Goal: Information Seeking & Learning: Check status

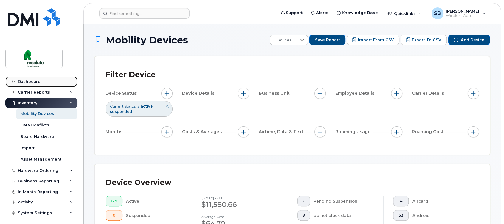
click at [38, 80] on div "Dashboard" at bounding box center [29, 81] width 23 height 5
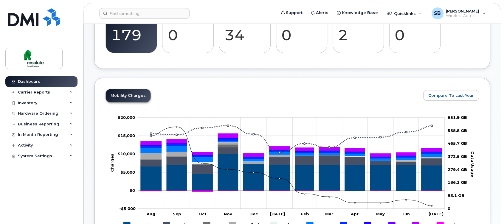
scroll to position [766, 0]
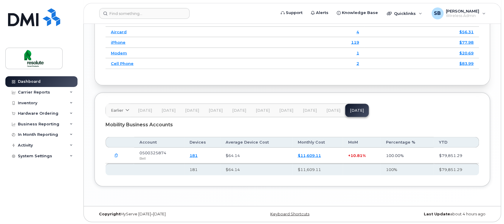
drag, startPoint x: 503, startPoint y: 193, endPoint x: 507, endPoint y: 137, distance: 56.4
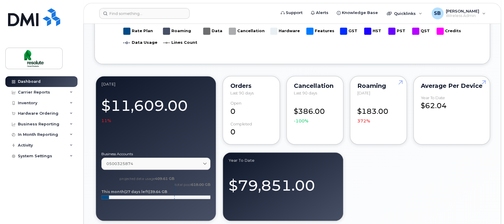
scroll to position [178, 0]
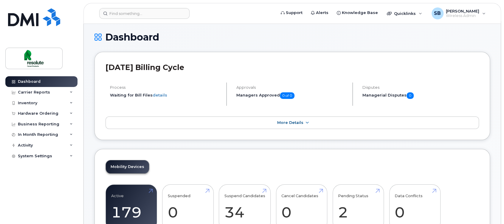
scroll to position [0, 0]
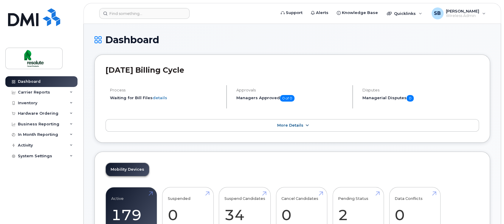
click at [292, 124] on span "More Details" at bounding box center [290, 125] width 26 height 4
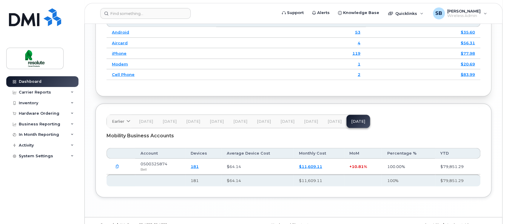
scroll to position [818, 0]
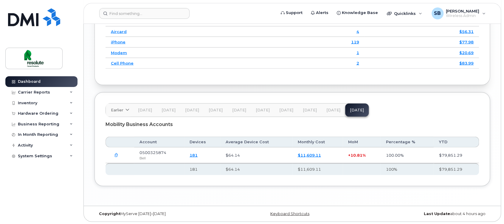
click at [117, 154] on icon "button" at bounding box center [116, 156] width 4 height 4
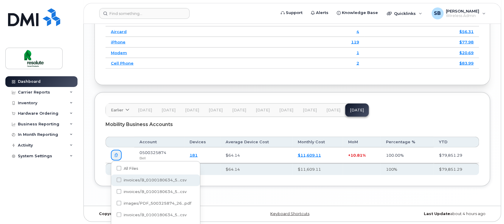
click at [141, 186] on div "invoices/B_0100180634_5...csv" at bounding box center [155, 192] width 89 height 12
click at [117, 179] on span at bounding box center [119, 180] width 5 height 5
click at [112, 179] on input "invoices/B_0100180634_5...csv" at bounding box center [110, 180] width 3 height 3
checkbox input "false"
click at [116, 154] on icon "button" at bounding box center [116, 156] width 4 height 4
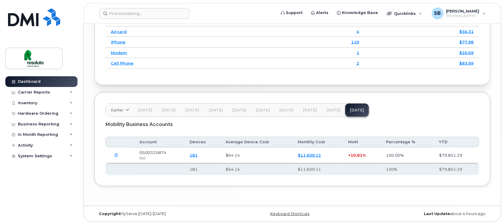
drag, startPoint x: 313, startPoint y: 154, endPoint x: 342, endPoint y: 192, distance: 47.8
click at [327, 172] on th "$11,609.11" at bounding box center [317, 169] width 50 height 12
click at [313, 154] on link "$11,609.11" at bounding box center [308, 155] width 23 height 5
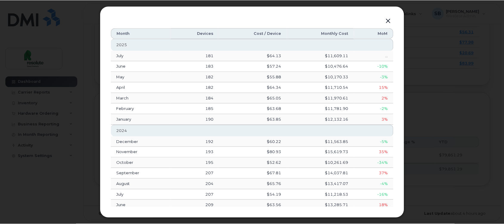
scroll to position [21, 0]
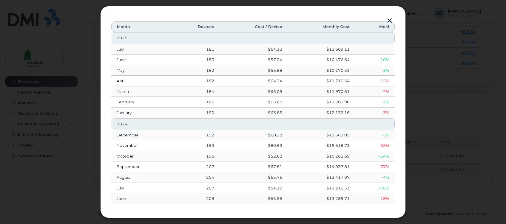
click at [391, 20] on button "button" at bounding box center [389, 21] width 9 height 8
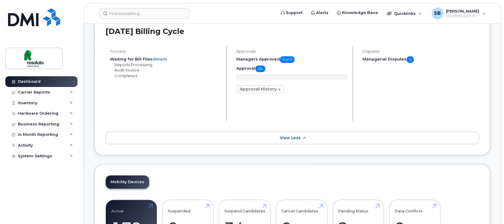
scroll to position [23, 0]
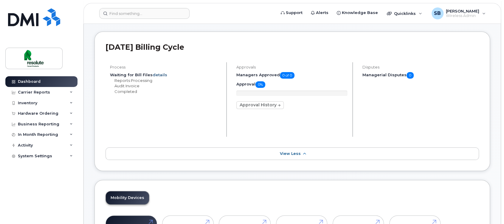
click at [161, 74] on link "details" at bounding box center [160, 74] width 15 height 5
click at [155, 71] on div "Process Waiting for Bill Files details Bell - Jul 8th Reports Processing Audit …" at bounding box center [166, 99] width 121 height 75
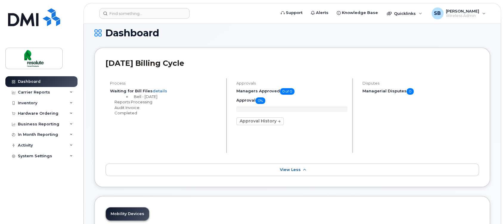
scroll to position [0, 0]
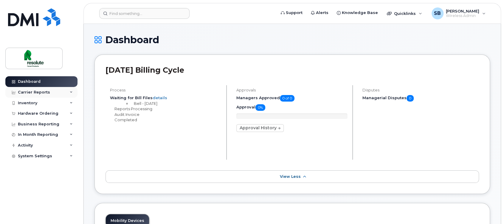
click at [71, 93] on icon at bounding box center [71, 92] width 3 height 3
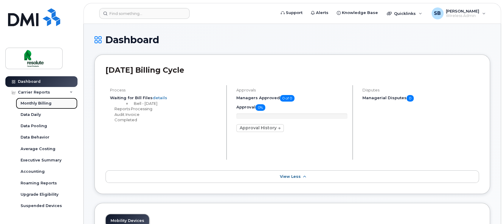
click at [45, 103] on div "Monthly Billing" at bounding box center [36, 103] width 31 height 5
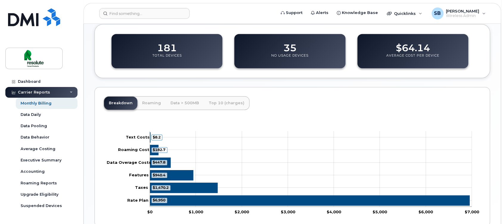
scroll to position [243, 0]
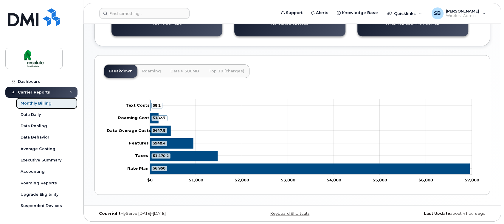
click at [42, 100] on link "Monthly Billing" at bounding box center [47, 103] width 62 height 11
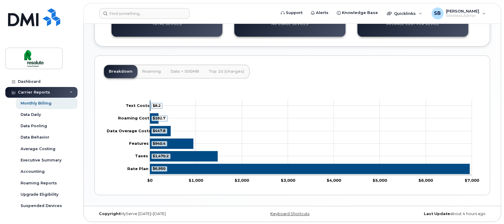
scroll to position [243, 0]
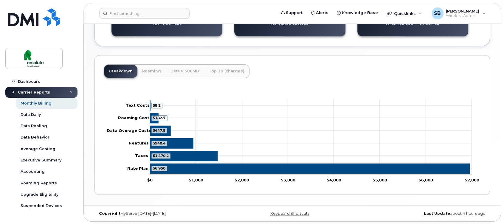
click at [70, 91] on icon at bounding box center [71, 92] width 3 height 3
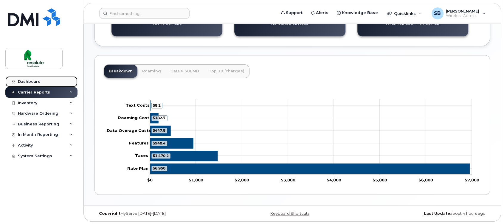
click at [32, 80] on div "Dashboard" at bounding box center [29, 81] width 23 height 5
